Goal: Check status: Check status

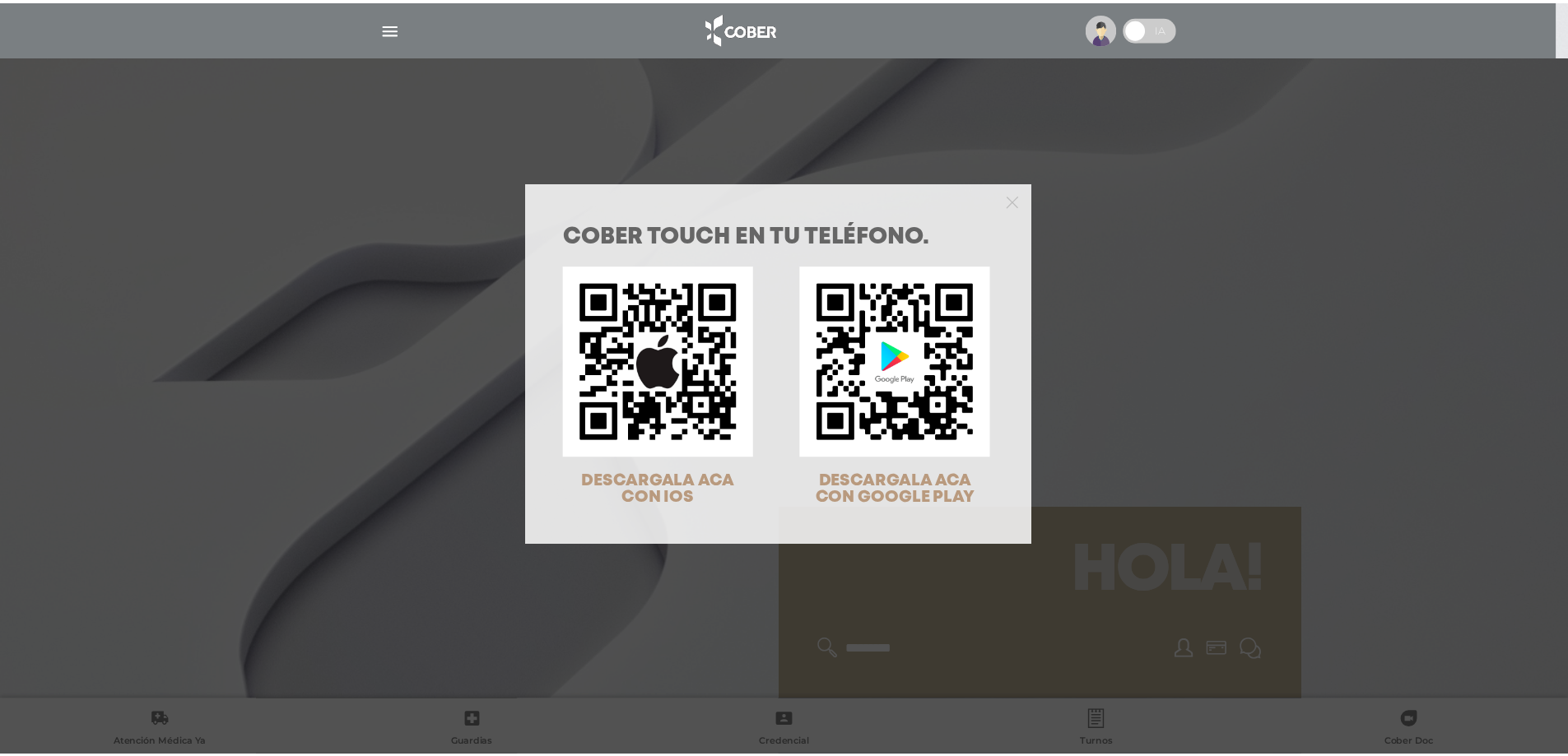
scroll to position [52, 0]
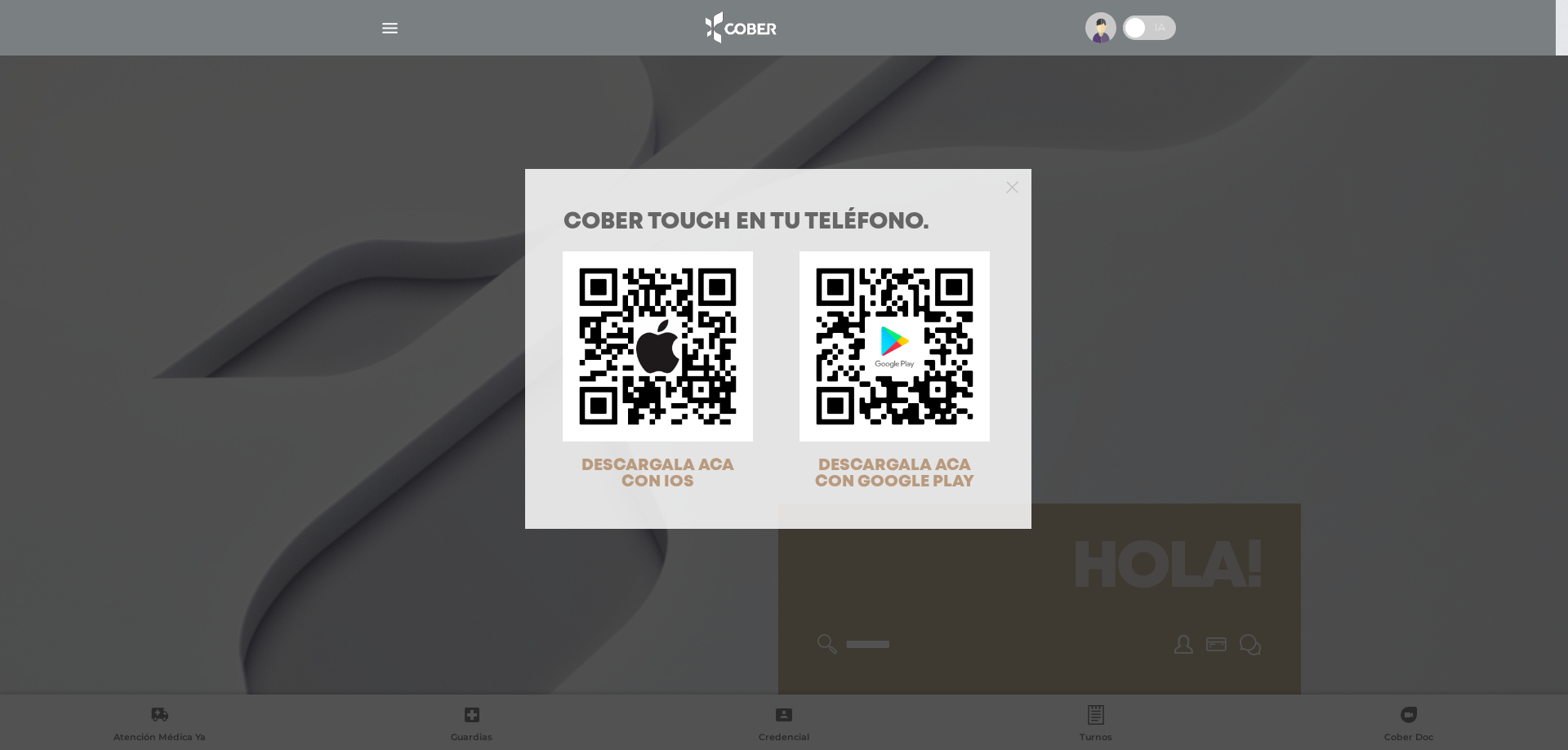
click at [997, 186] on div at bounding box center [778, 186] width 506 height 33
click at [1007, 187] on icon "Close" at bounding box center [1012, 188] width 12 height 12
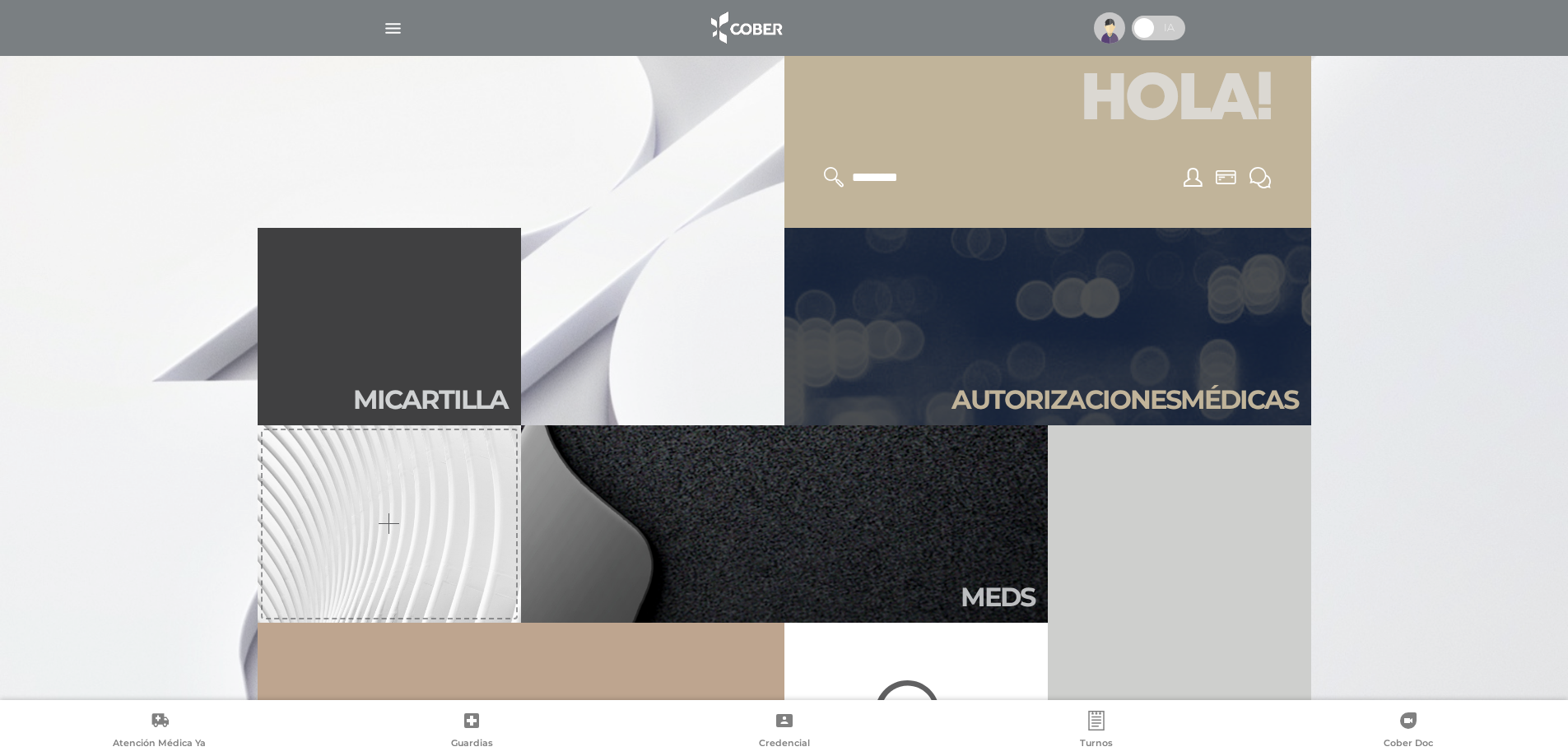
scroll to position [576, 0]
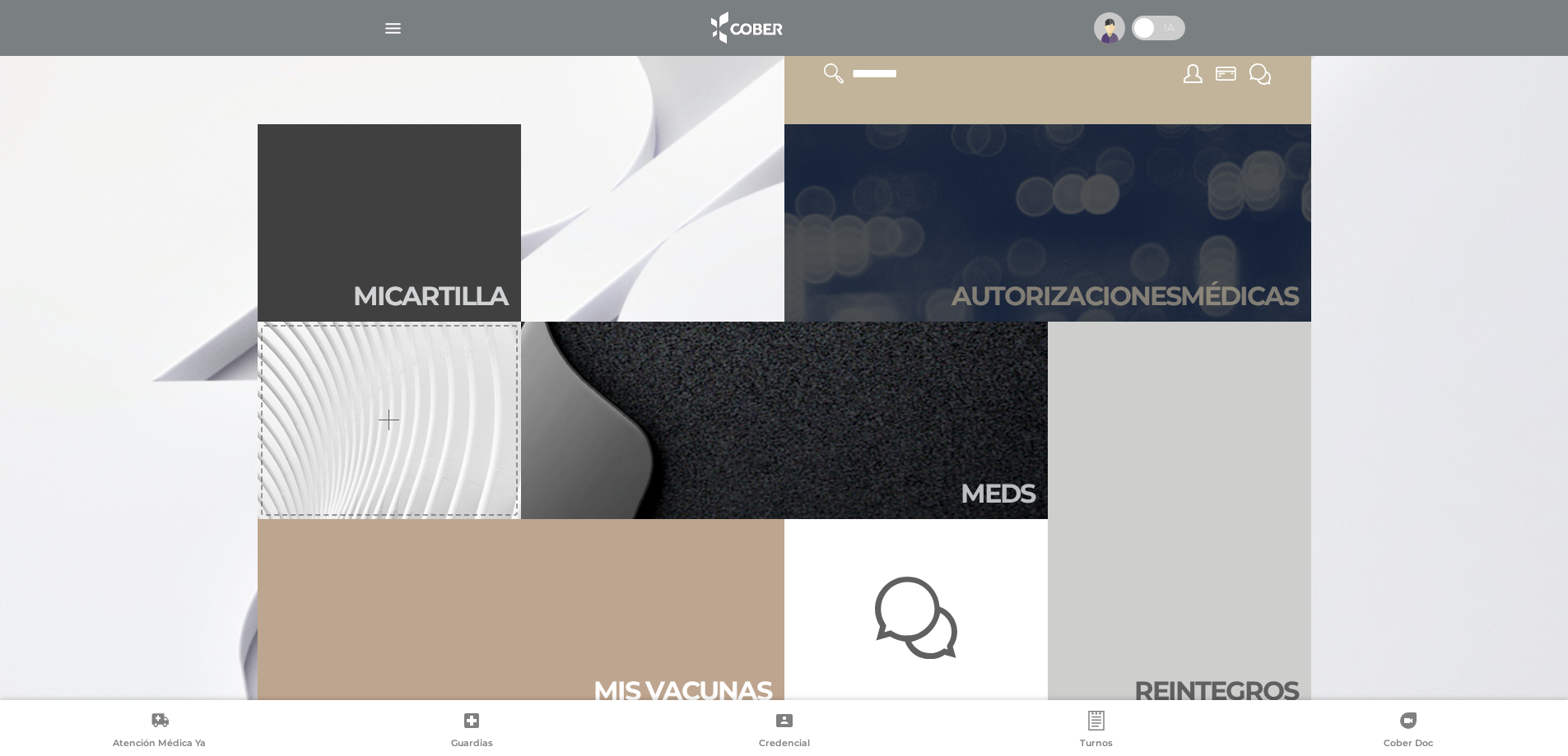
click at [1034, 206] on link "Autori zaciones médicas" at bounding box center [1047, 223] width 527 height 198
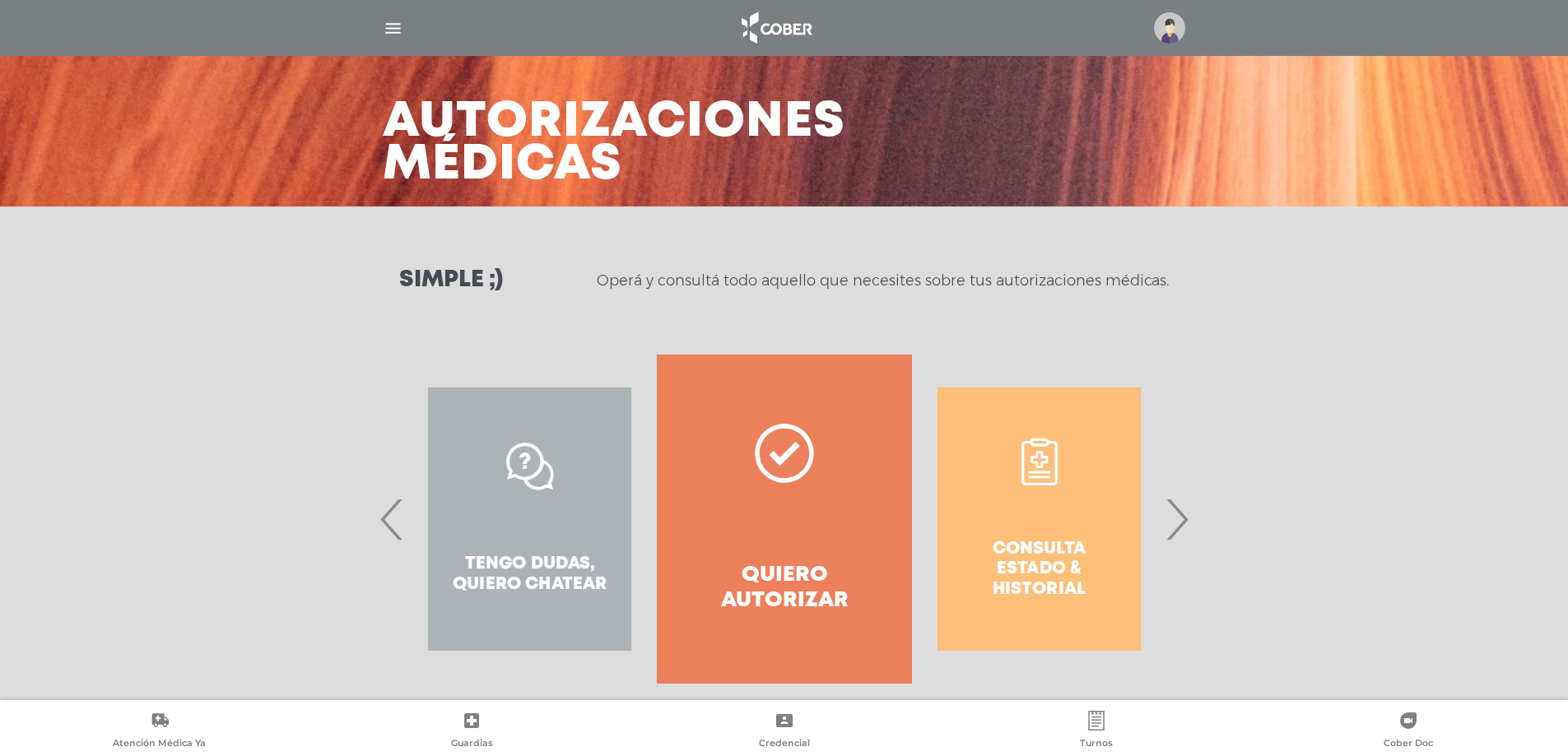
scroll to position [70, 0]
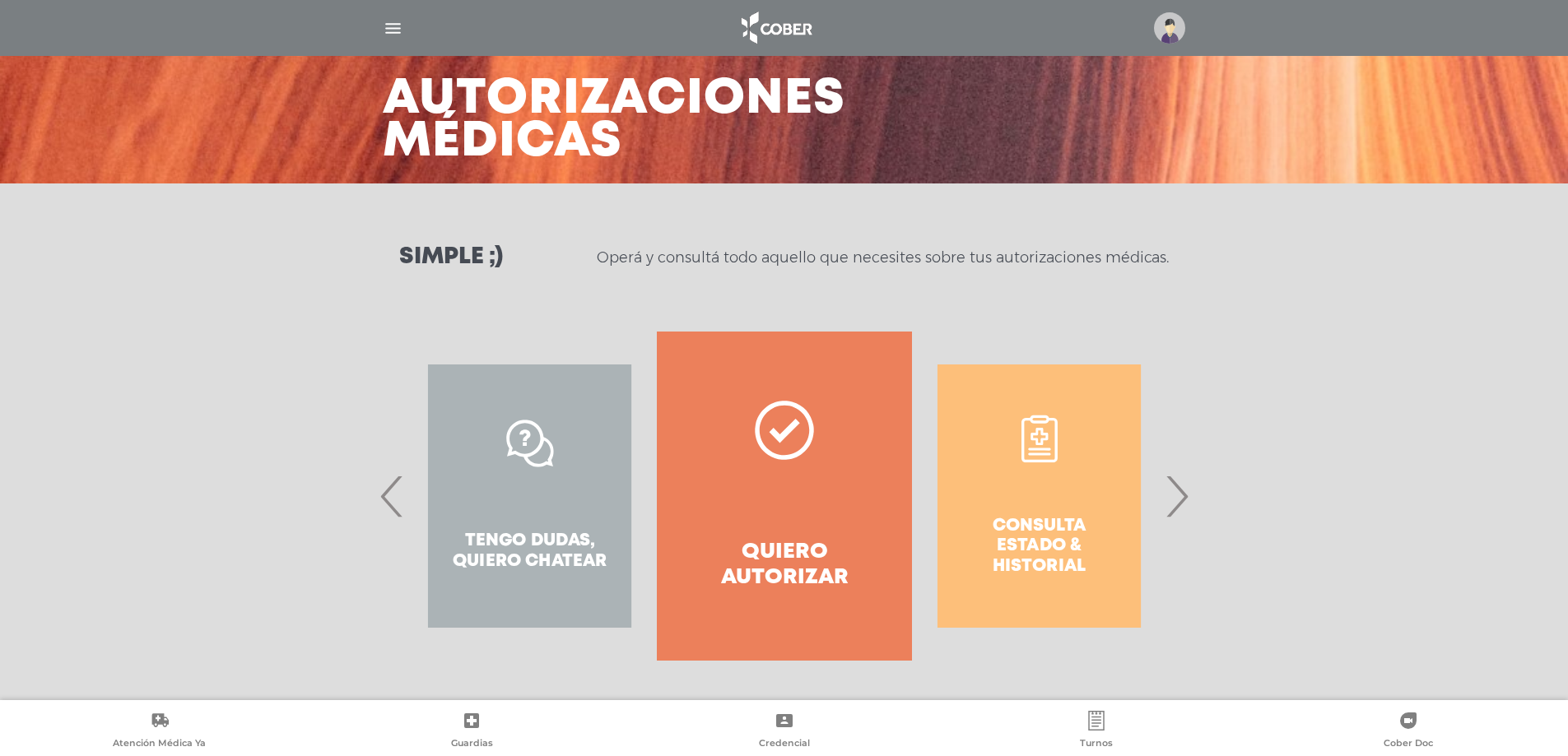
click at [1046, 515] on div "Consulta estado & historial" at bounding box center [1039, 496] width 255 height 329
click at [1158, 509] on div "Consulta estado & historial" at bounding box center [1039, 496] width 255 height 329
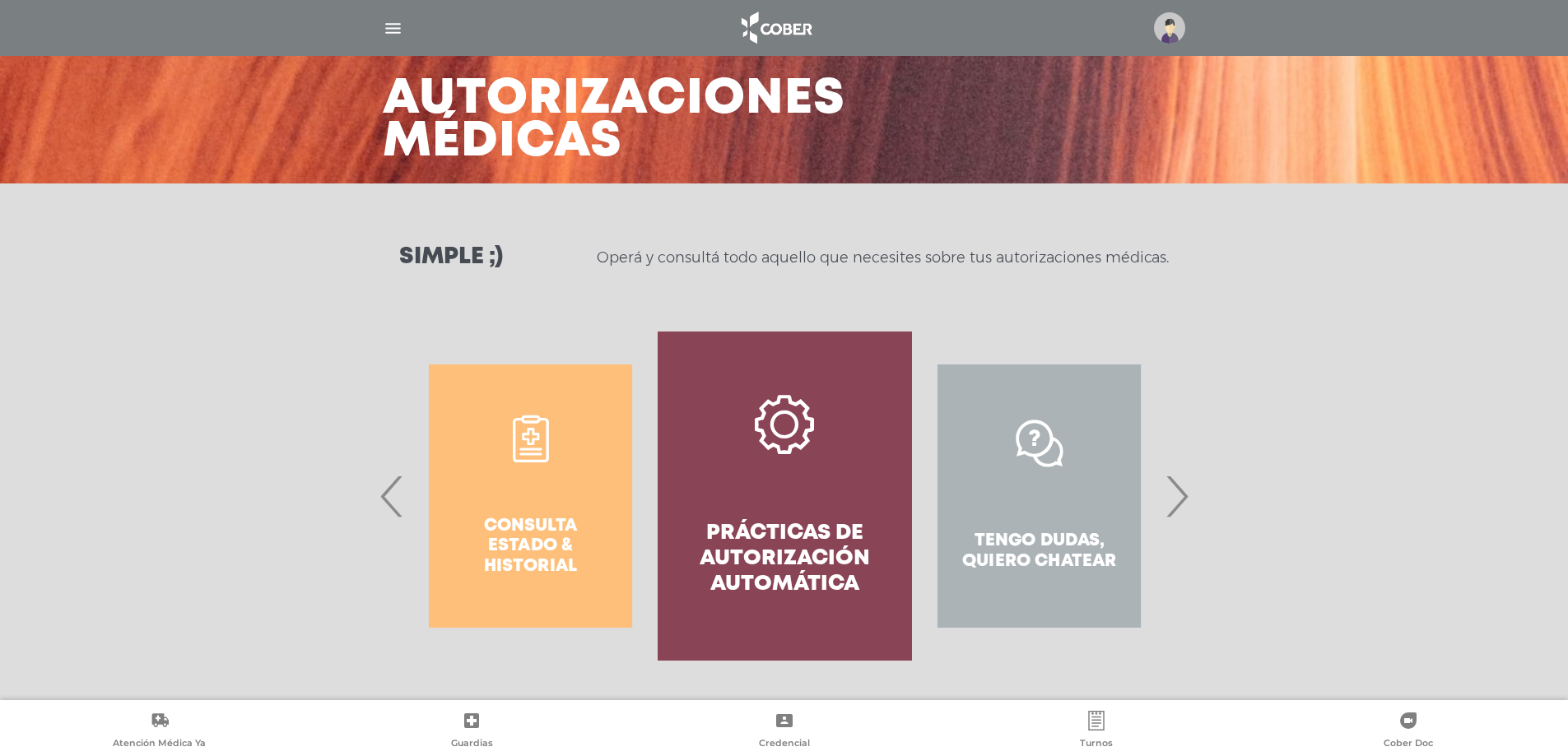
click at [387, 480] on span "‹" at bounding box center [392, 496] width 32 height 89
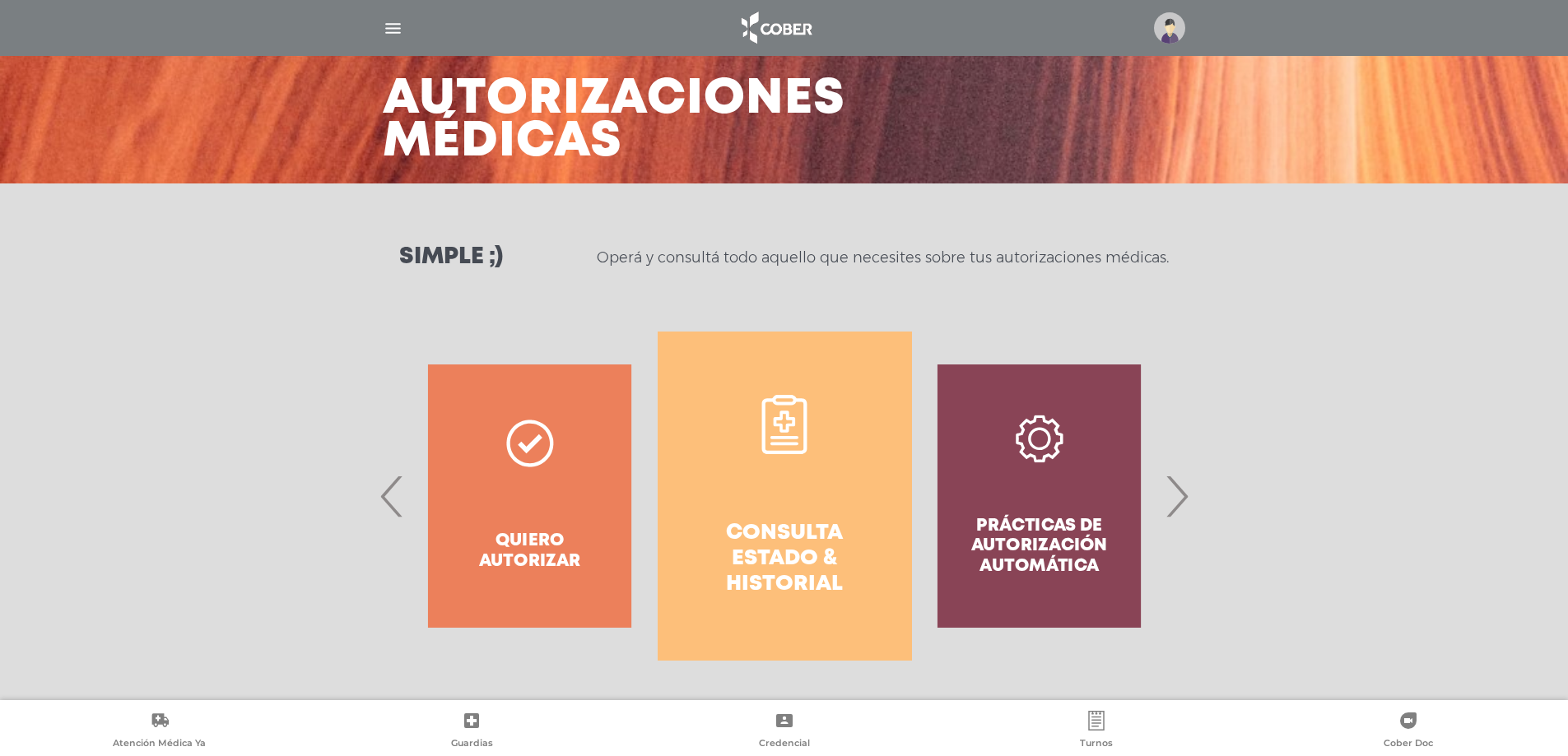
click at [387, 480] on span "‹" at bounding box center [392, 496] width 32 height 89
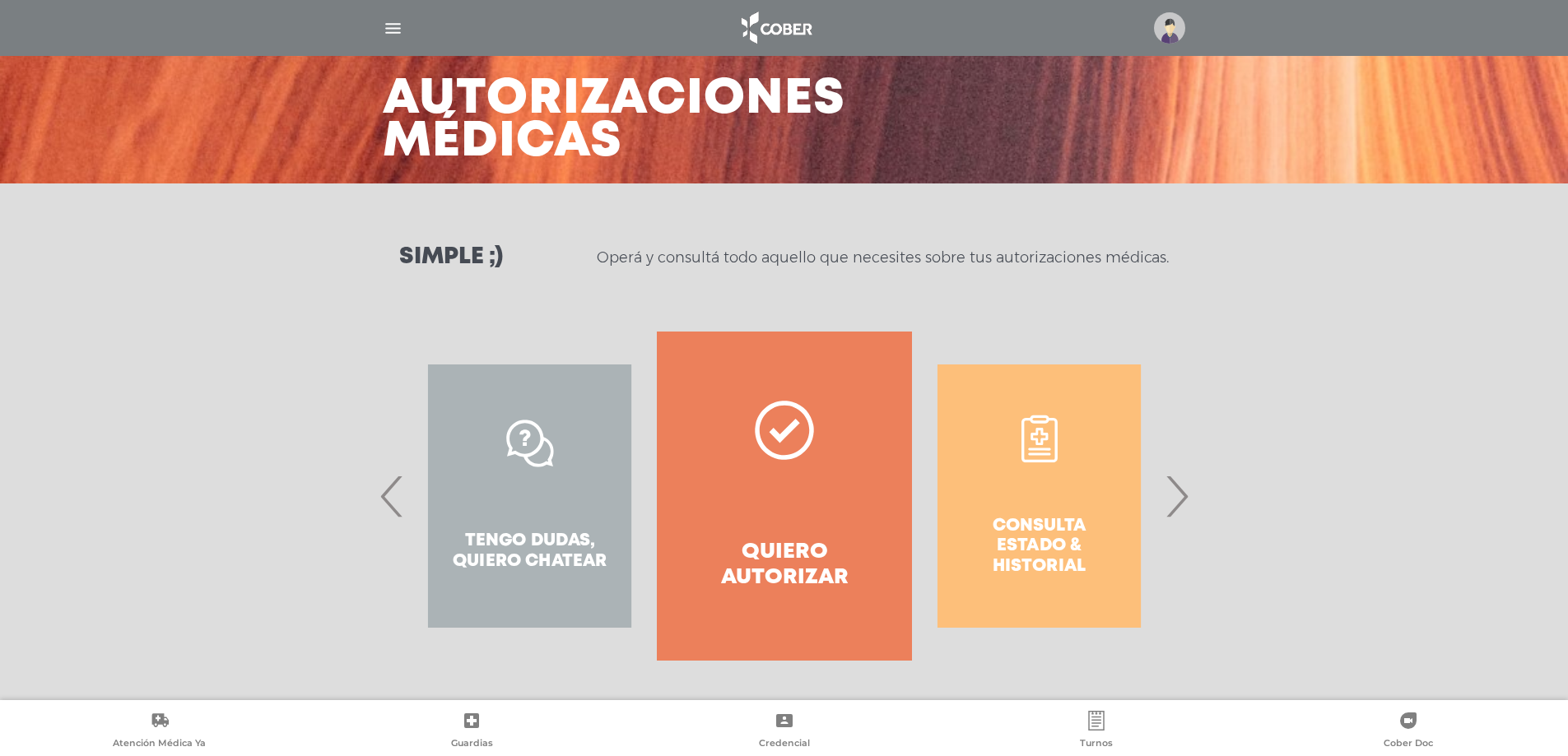
click at [1166, 514] on span "›" at bounding box center [1176, 496] width 32 height 89
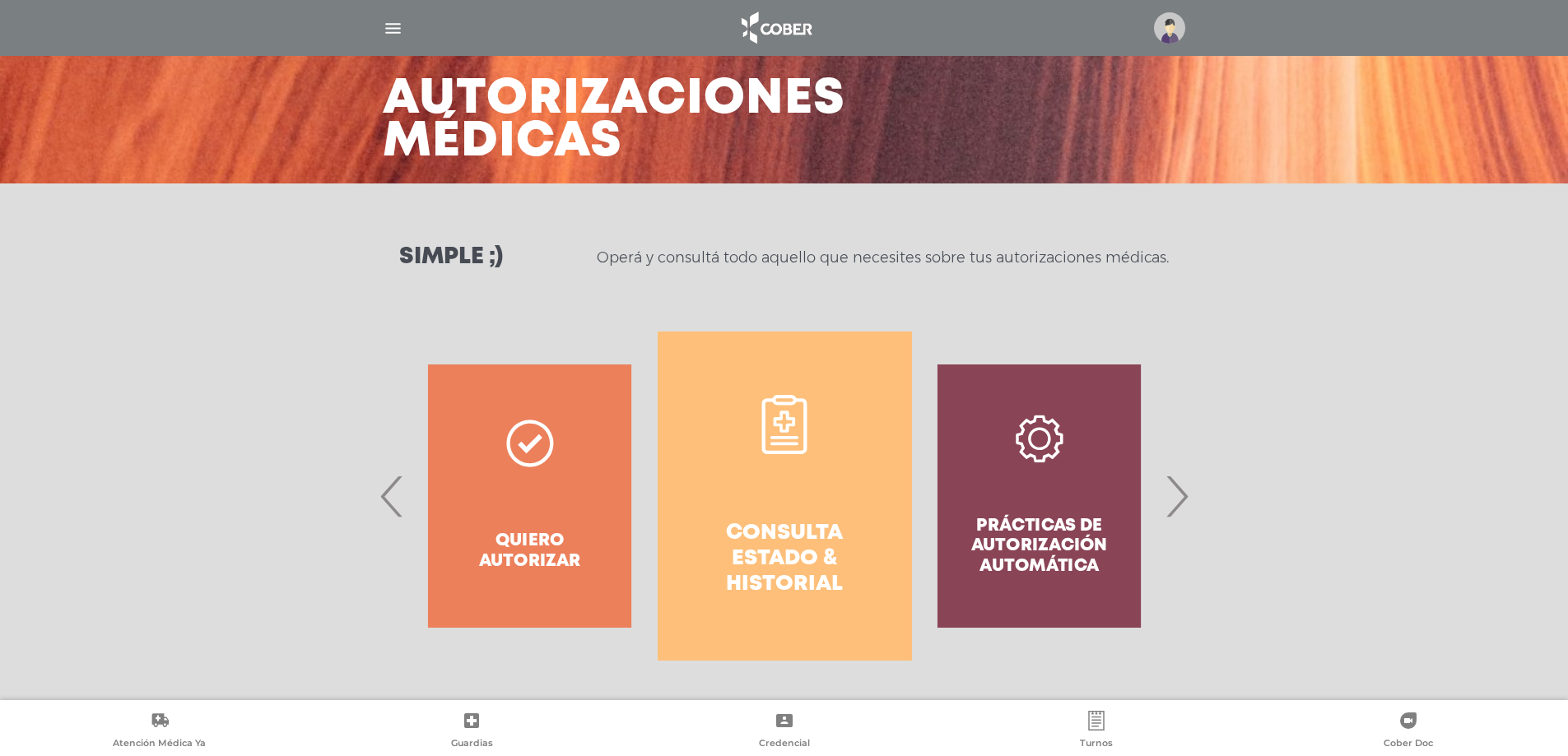
click at [803, 464] on link "Consulta estado & historial" at bounding box center [785, 496] width 255 height 329
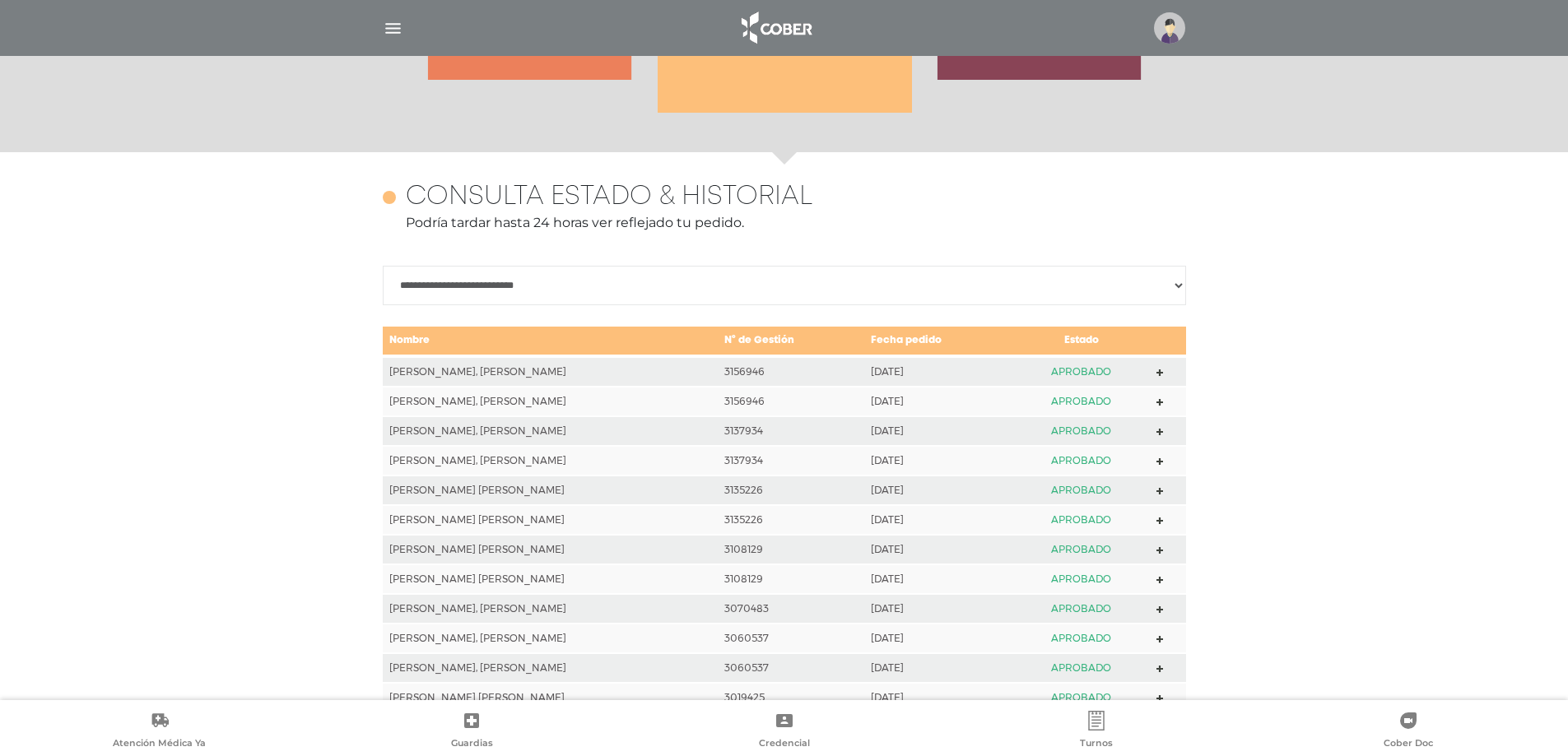
scroll to position [731, 0]
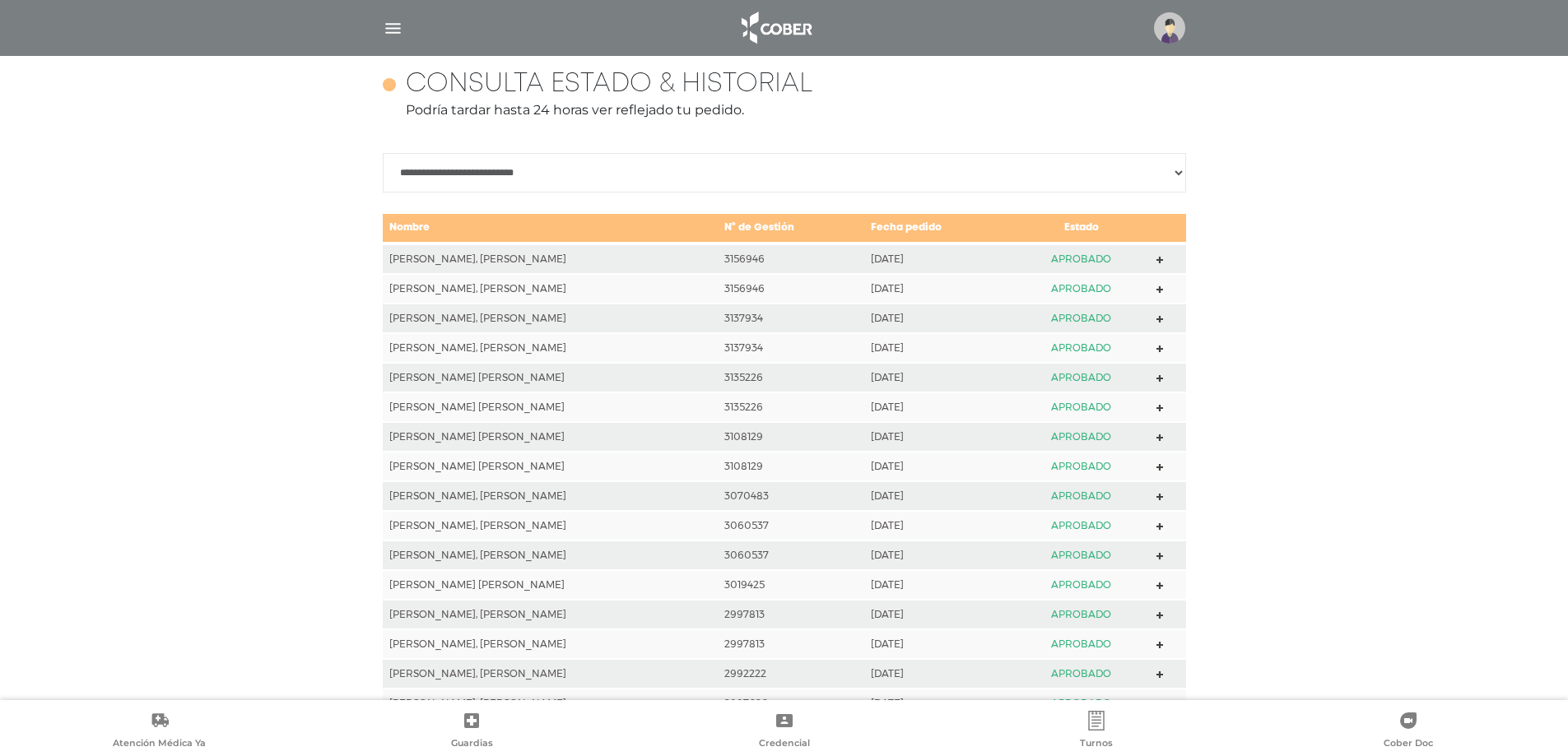
click at [1158, 262] on polygon at bounding box center [1160, 260] width 7 height 7
click at [1161, 290] on polygon at bounding box center [1160, 290] width 7 height 7
click at [1161, 320] on polygon at bounding box center [1160, 319] width 7 height 7
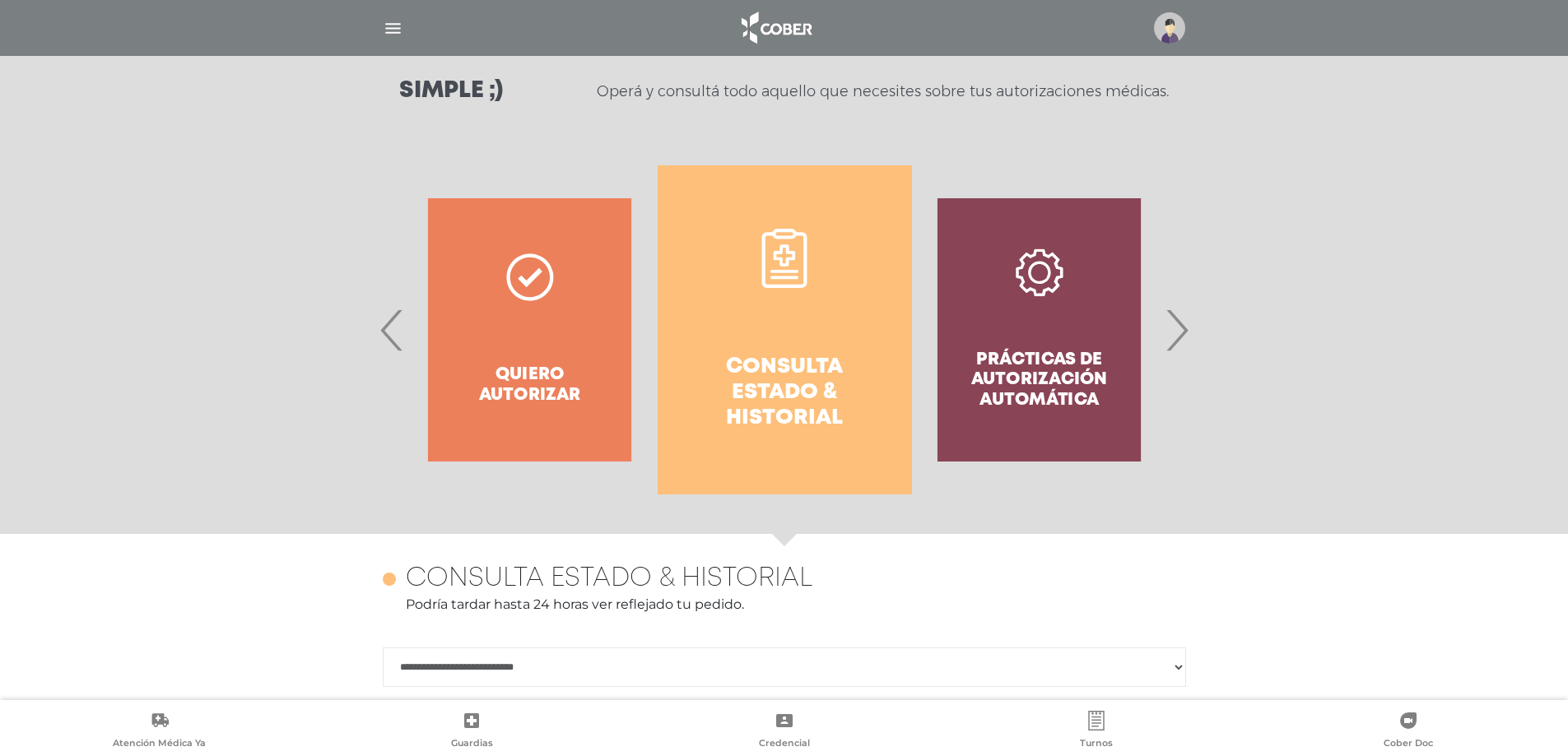
scroll to position [247, 0]
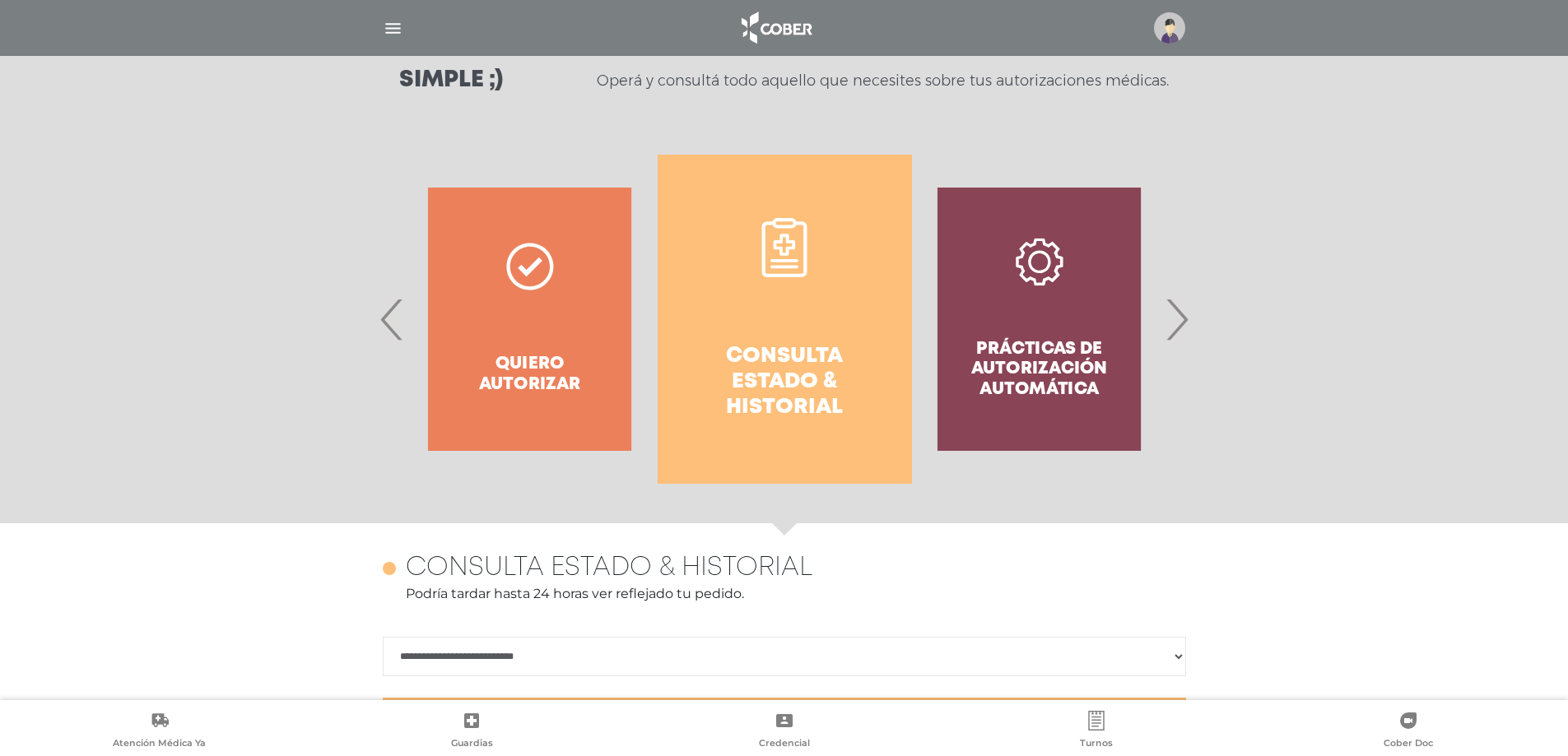
click at [747, 299] on link "Consulta estado & historial" at bounding box center [785, 319] width 255 height 329
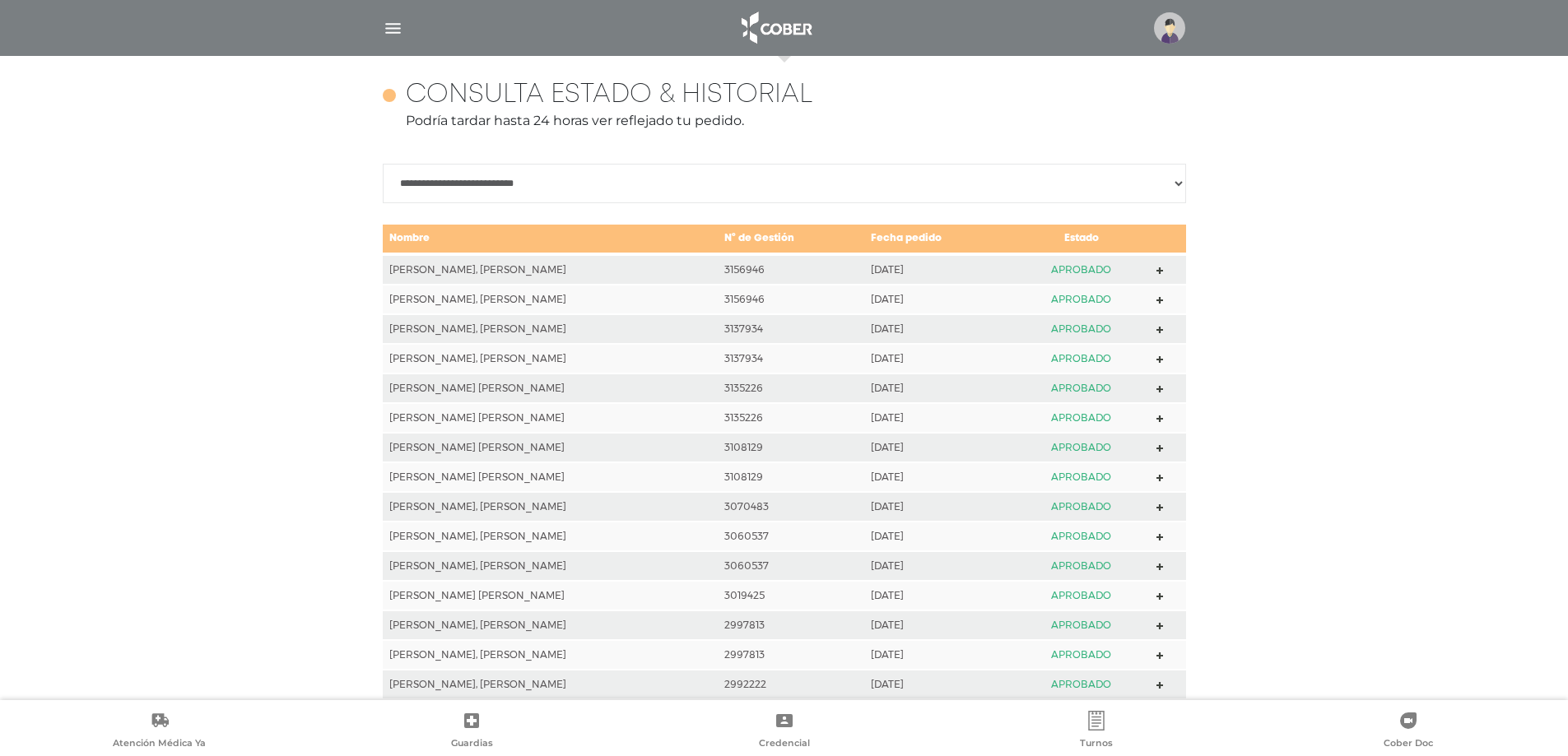
scroll to position [731, 0]
